Goal: Task Accomplishment & Management: Manage account settings

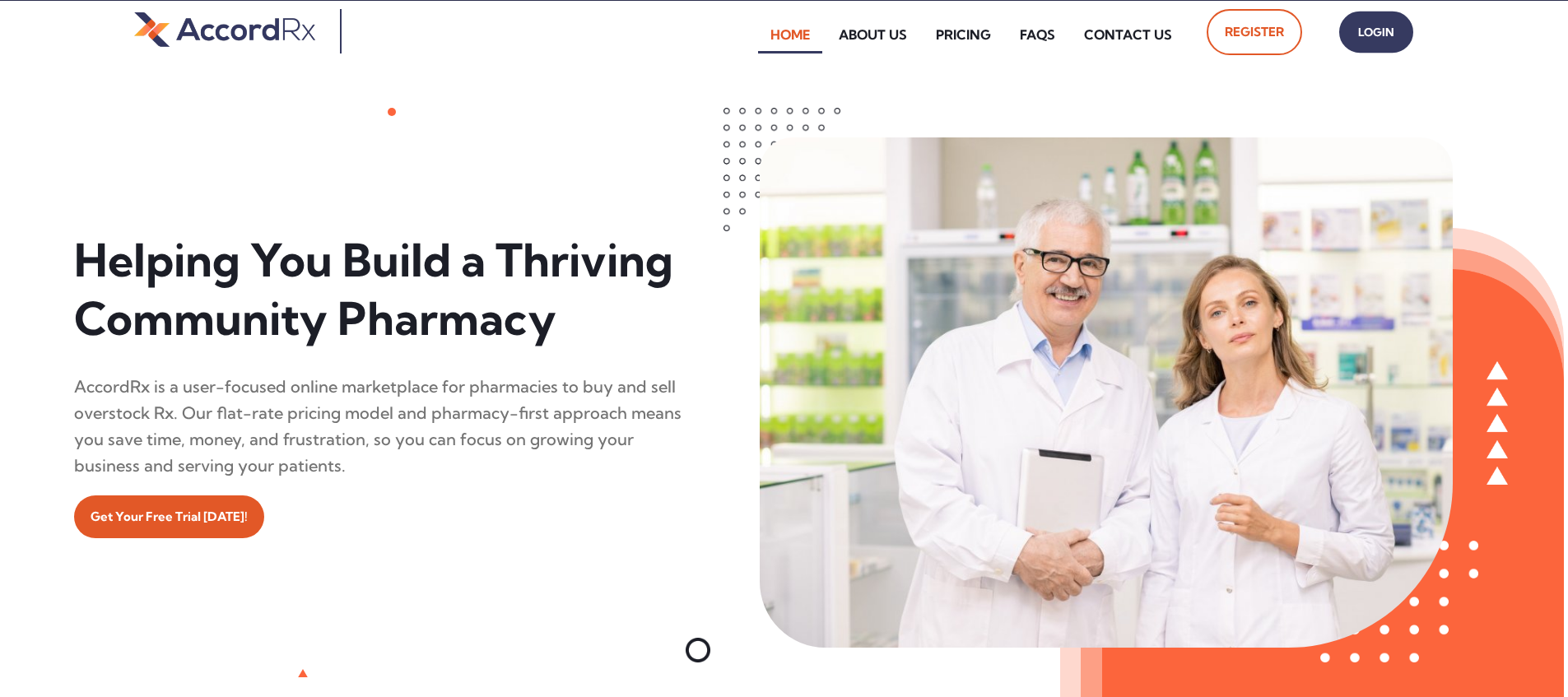
click at [752, 38] on span "Login" at bounding box center [1376, 32] width 41 height 24
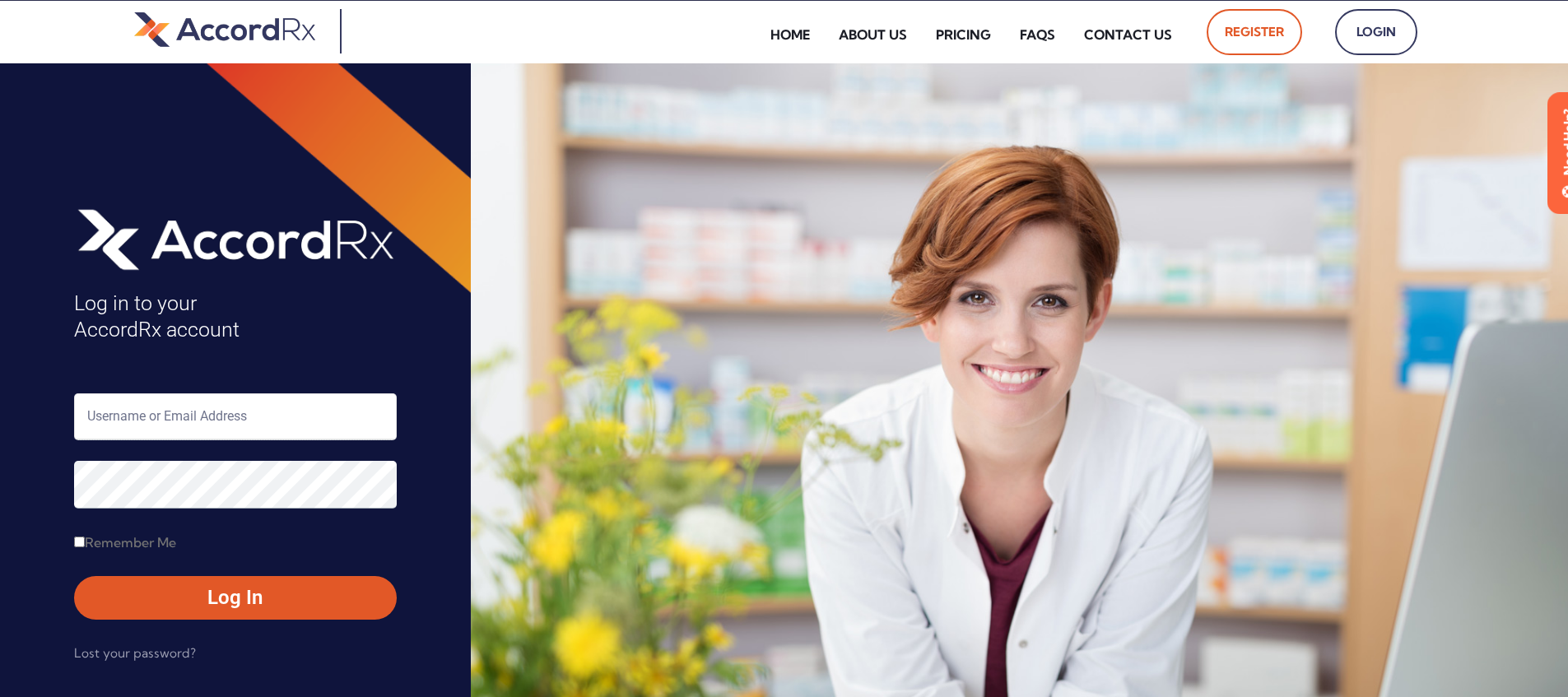
click at [141, 412] on input "text" at bounding box center [235, 416] width 323 height 46
type input "ARX-[PERSON_NAME]"
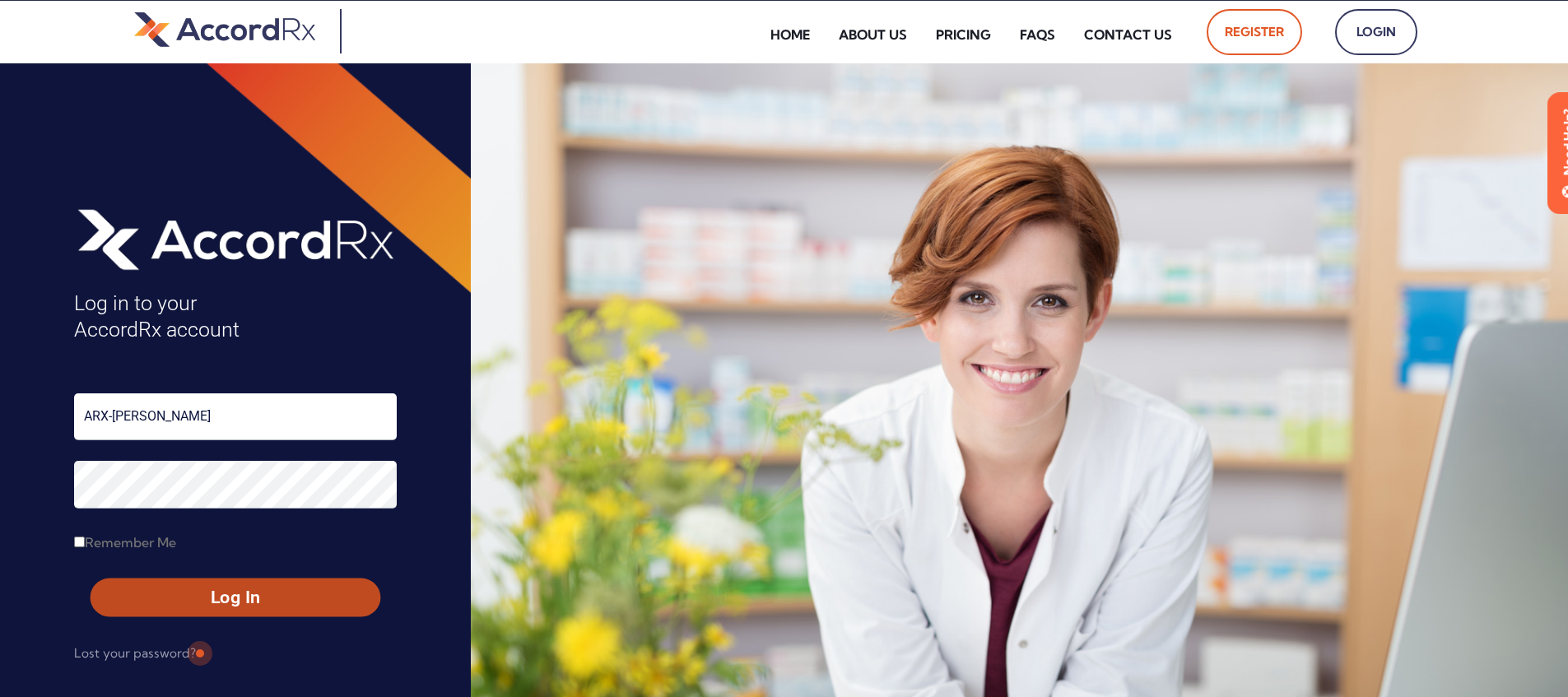
click at [198, 592] on span "Log In" at bounding box center [235, 598] width 260 height 24
